Goal: Information Seeking & Learning: Learn about a topic

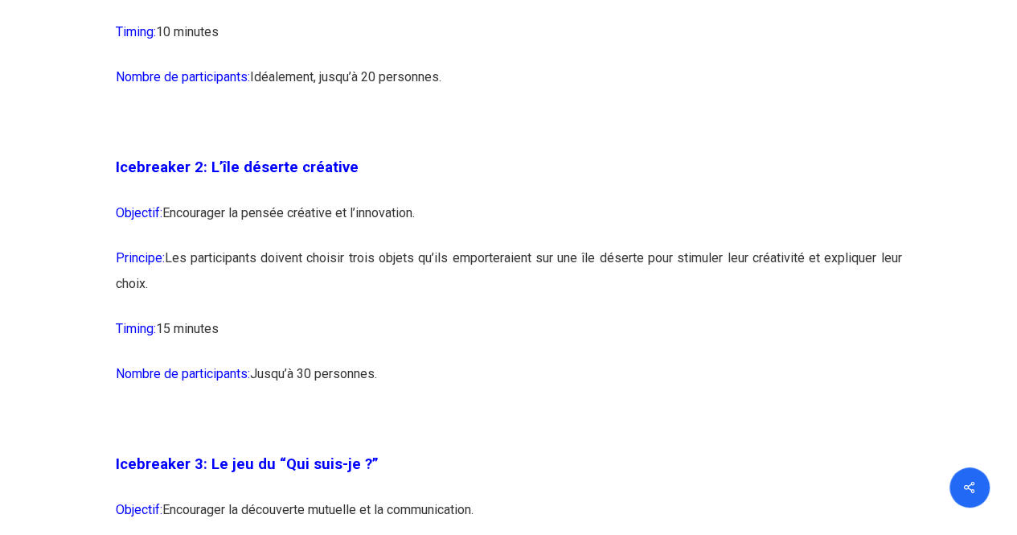
scroll to position [1592, 0]
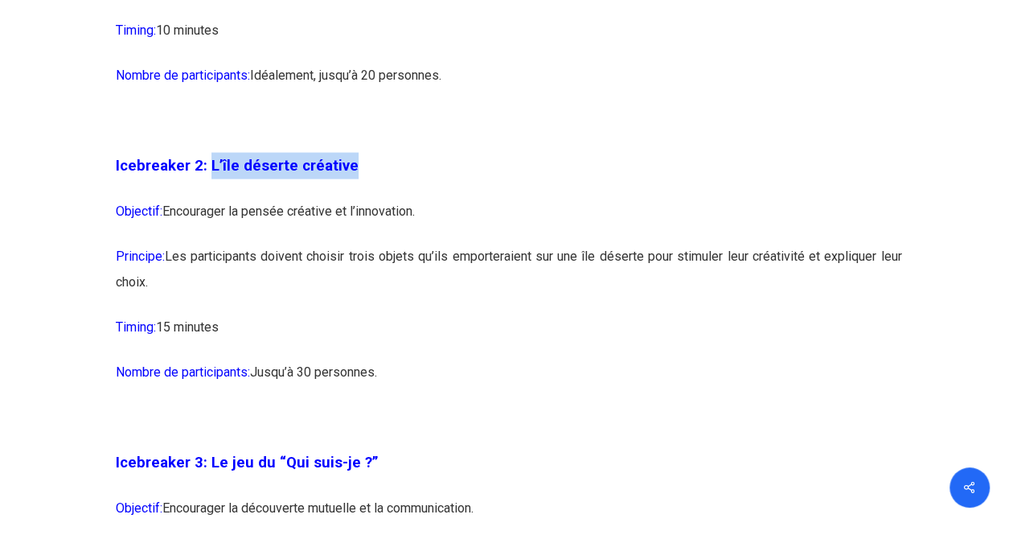
drag, startPoint x: 206, startPoint y: 193, endPoint x: 357, endPoint y: 199, distance: 151.2
click at [357, 199] on p "Icebreaker 2: L’île déserte créative" at bounding box center [509, 176] width 786 height 46
click at [329, 276] on p "Principe: Les participants doivent choisir trois objets qu’ils emporteraient su…" at bounding box center [509, 279] width 786 height 71
drag, startPoint x: 177, startPoint y: 304, endPoint x: 169, endPoint y: 283, distance: 22.4
click at [169, 283] on p "Principe: Les participants doivent choisir trois objets qu’ils emporteraient su…" at bounding box center [509, 279] width 786 height 71
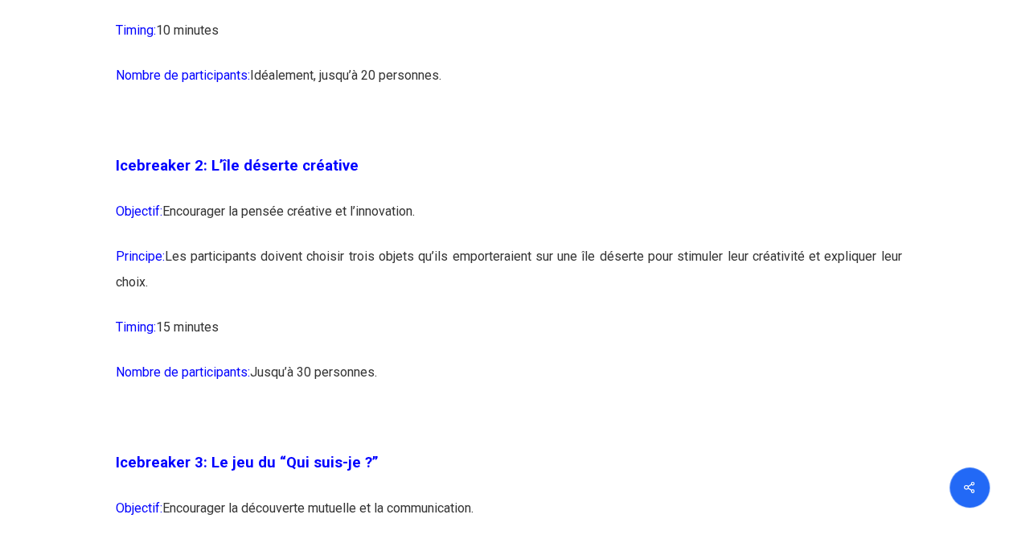
copy p "Les participants doivent choisir trois objets qu’ils emporteraient sur une île …"
click at [629, 279] on p "Principe: Les participants doivent choisir trois objets qu’ils emporteraient su…" at bounding box center [509, 279] width 786 height 71
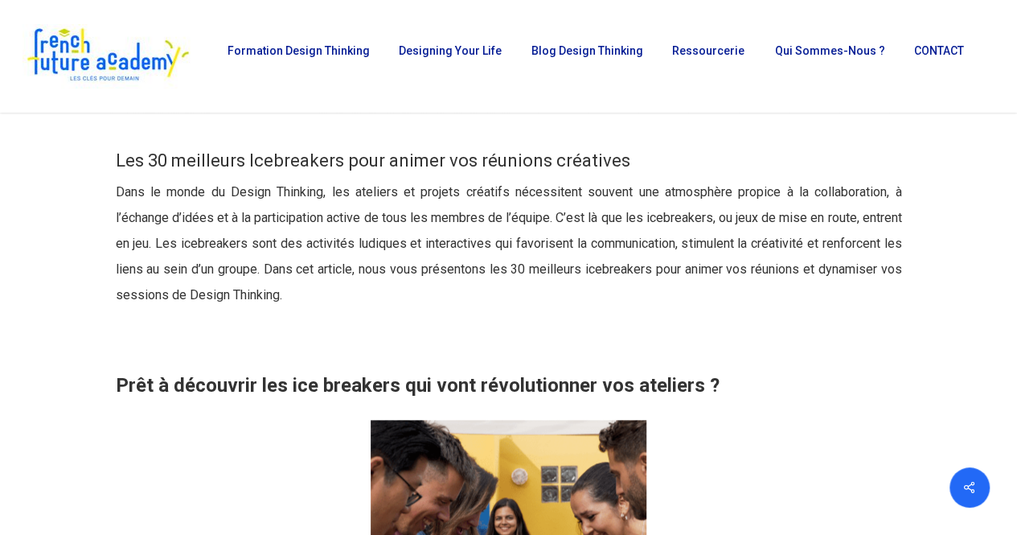
scroll to position [548, 0]
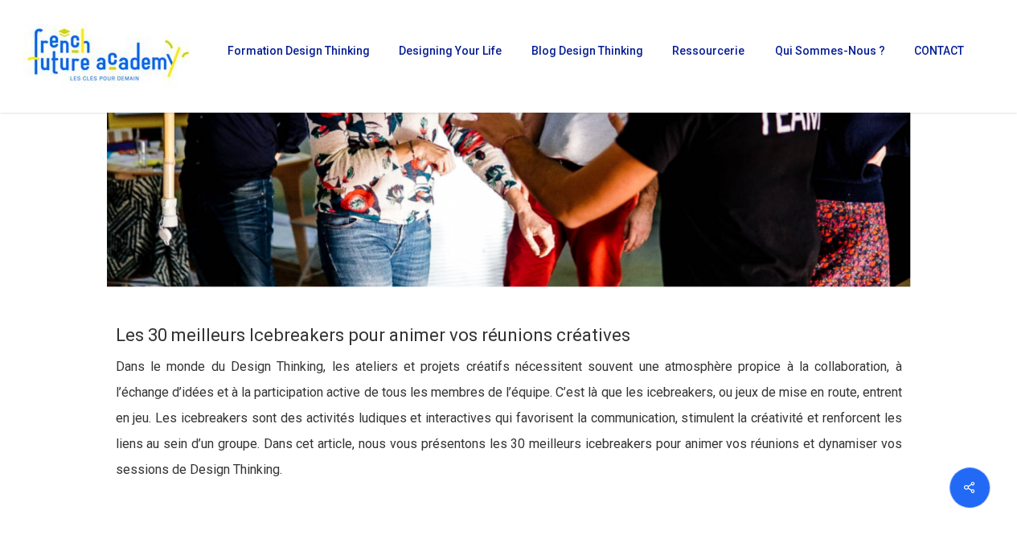
click at [603, 465] on p "Dans le monde du Design Thinking, les ateliers et projets créatifs nécessitent …" at bounding box center [509, 428] width 786 height 148
